Goal: Find specific page/section: Find specific page/section

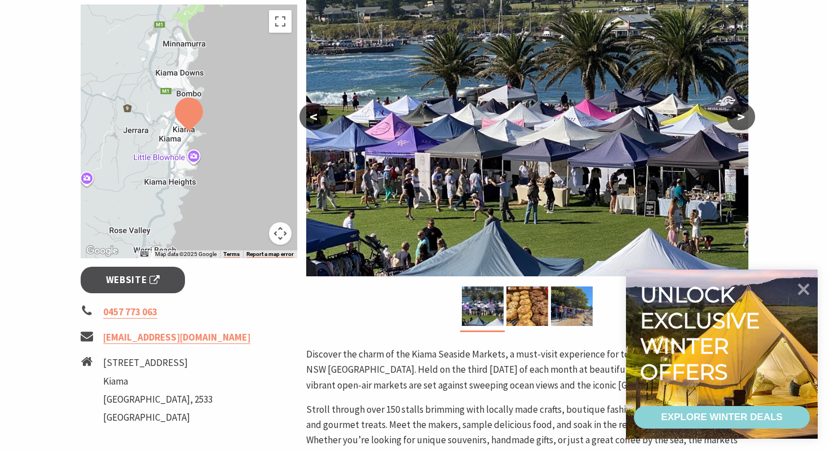
scroll to position [228, 0]
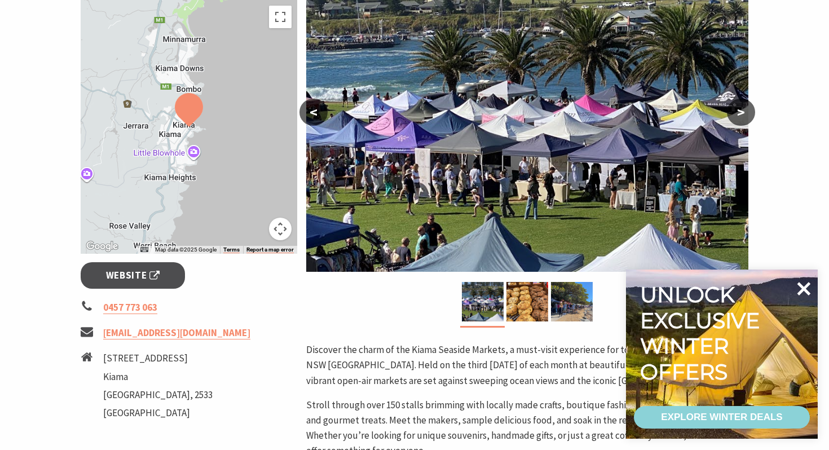
click at [803, 285] on icon at bounding box center [803, 288] width 27 height 27
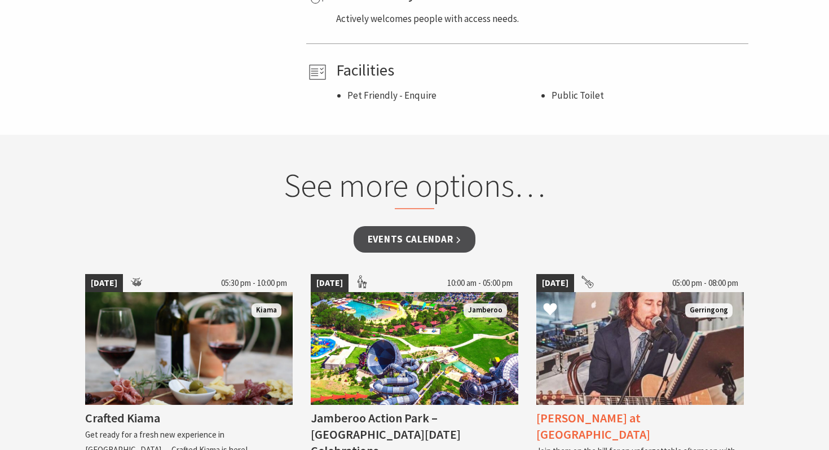
scroll to position [814, 0]
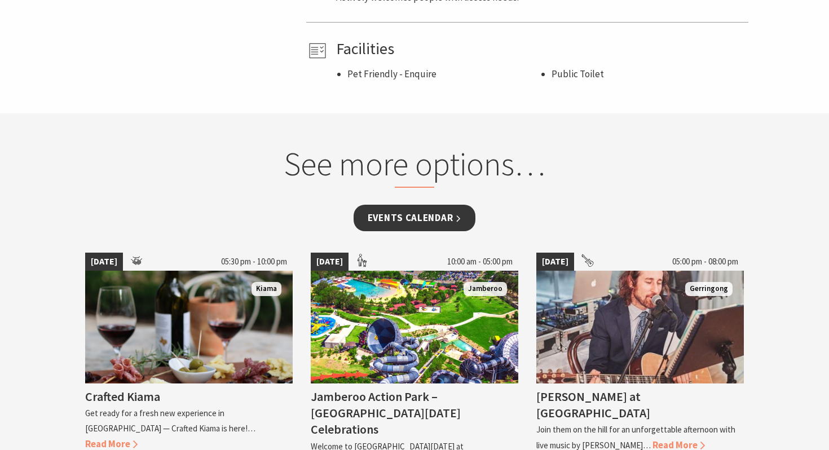
click at [413, 208] on link "Events Calendar" at bounding box center [415, 218] width 122 height 27
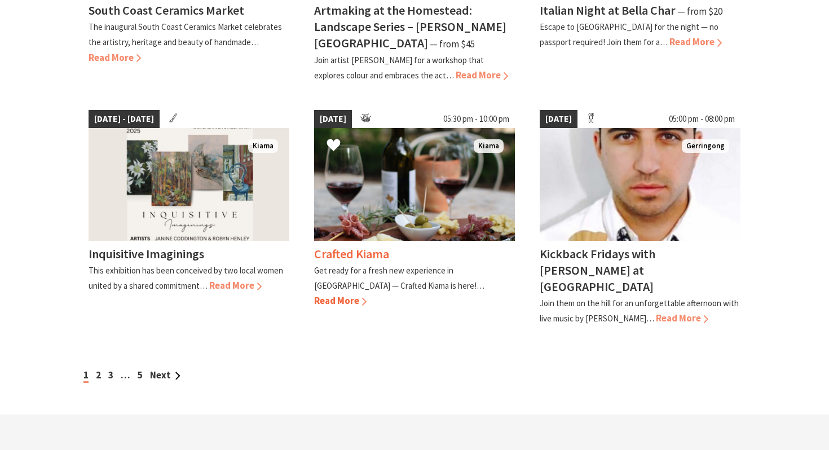
scroll to position [958, 0]
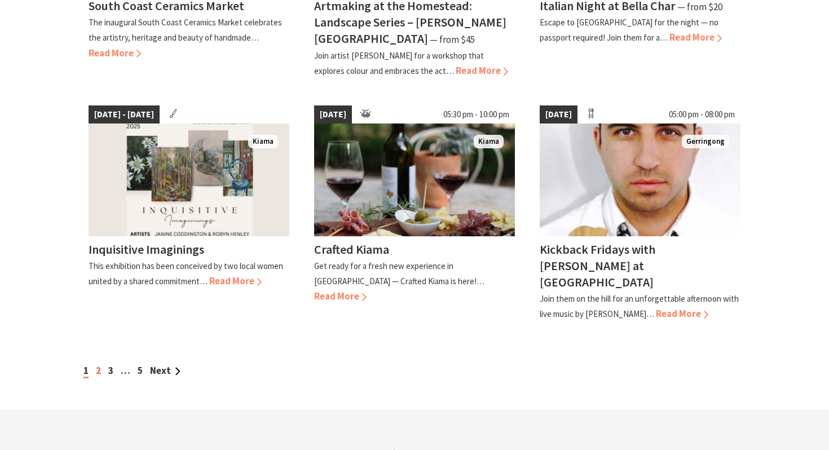
click at [98, 364] on link "2" at bounding box center [98, 370] width 5 height 12
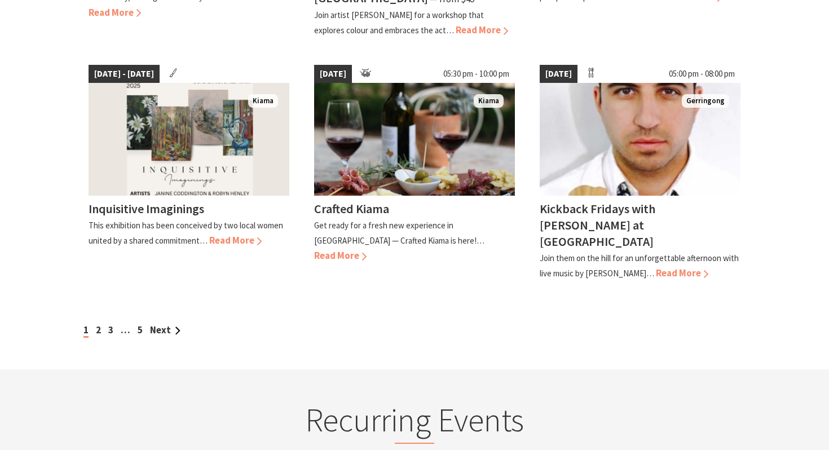
scroll to position [1000, 0]
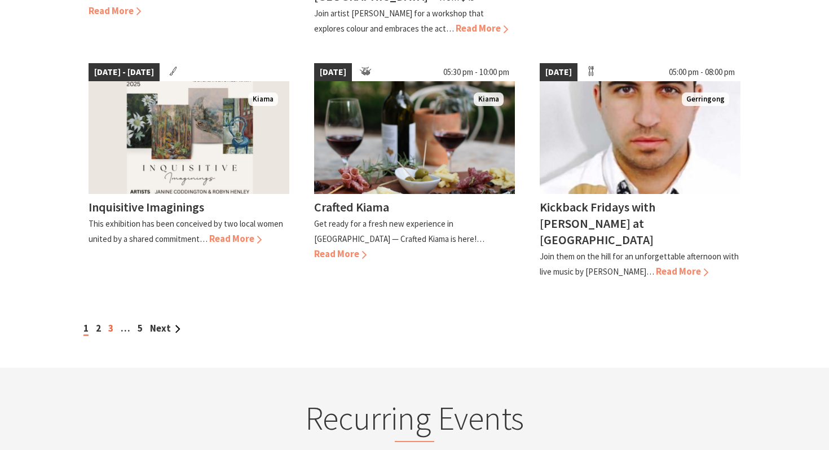
click at [111, 322] on link "3" at bounding box center [110, 328] width 5 height 12
